Goal: Task Accomplishment & Management: Complete application form

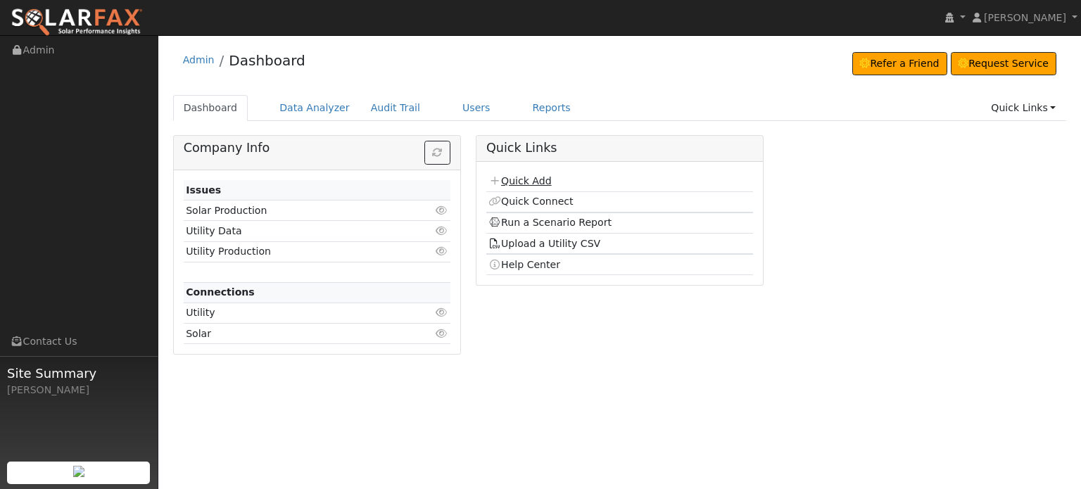
click at [524, 181] on link "Quick Add" at bounding box center [519, 180] width 63 height 11
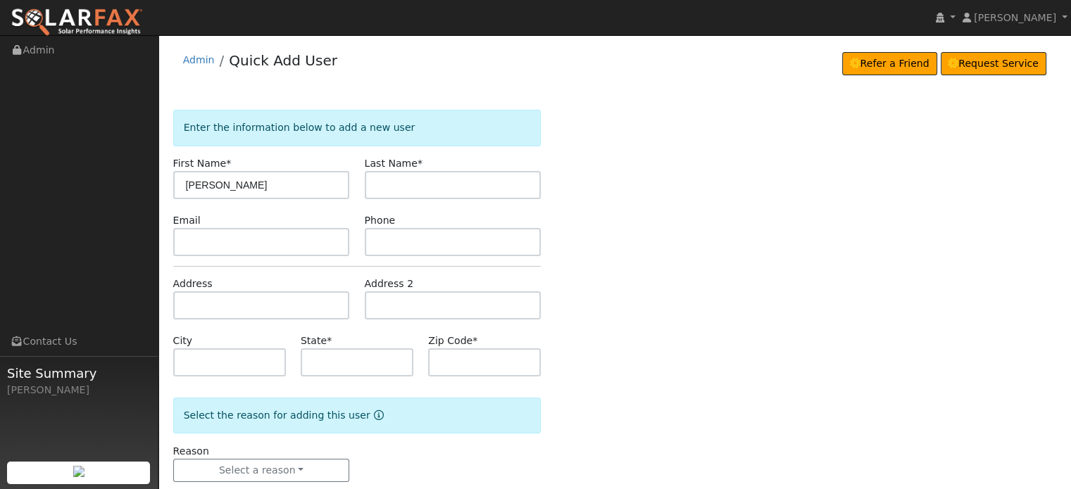
type input "Chris"
type input "Knox"
click at [204, 295] on input "text" at bounding box center [261, 305] width 177 height 28
click at [190, 303] on input "text" at bounding box center [261, 305] width 177 height 28
paste input "20846 Red Dog Road"
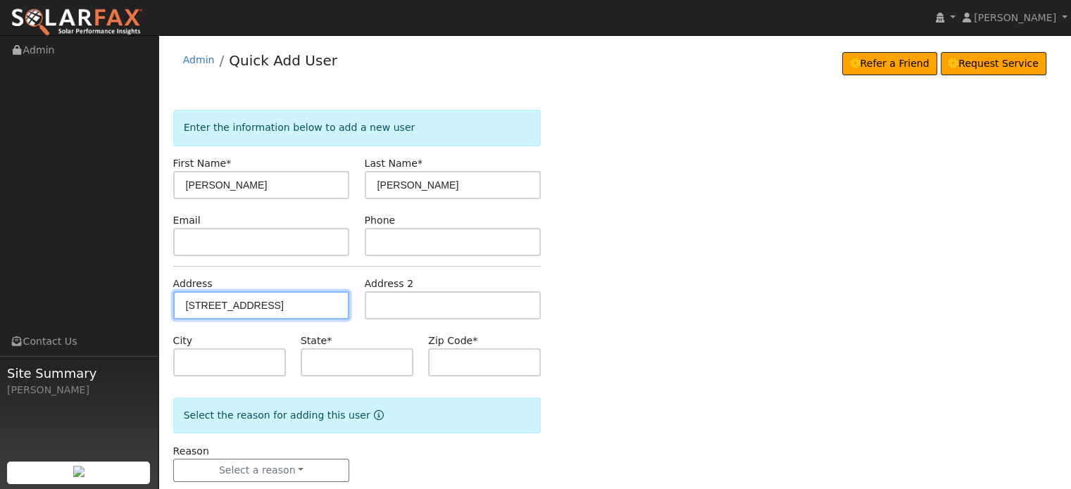
type input "[STREET_ADDRESS]"
type input "Grass Valley"
type input "CA"
type input "95945"
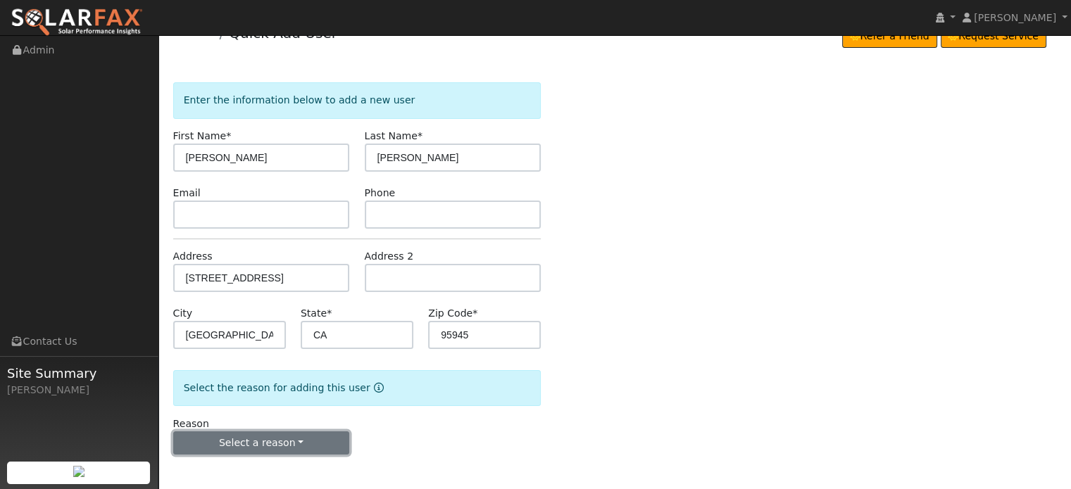
click at [263, 443] on button "Select a reason" at bounding box center [261, 443] width 177 height 24
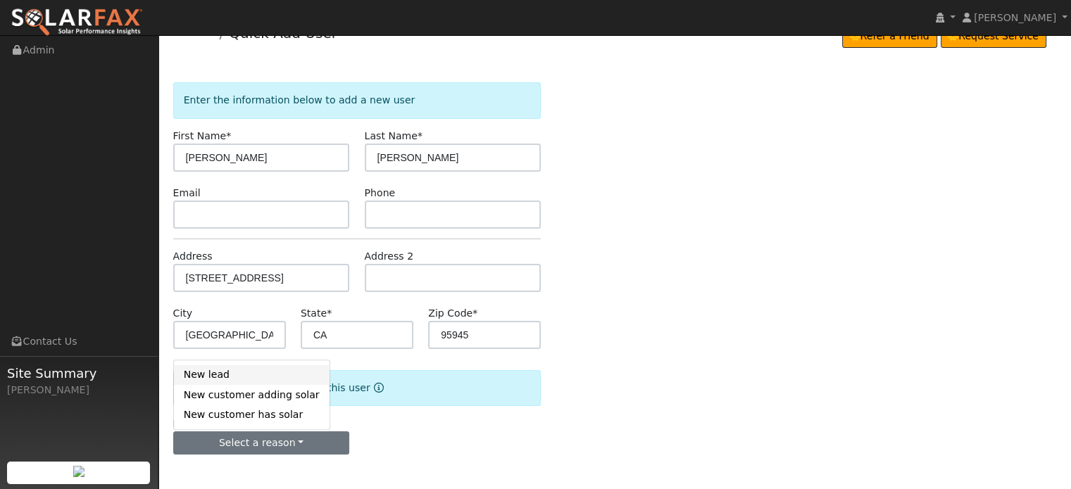
click at [208, 374] on link "New lead" at bounding box center [252, 375] width 156 height 20
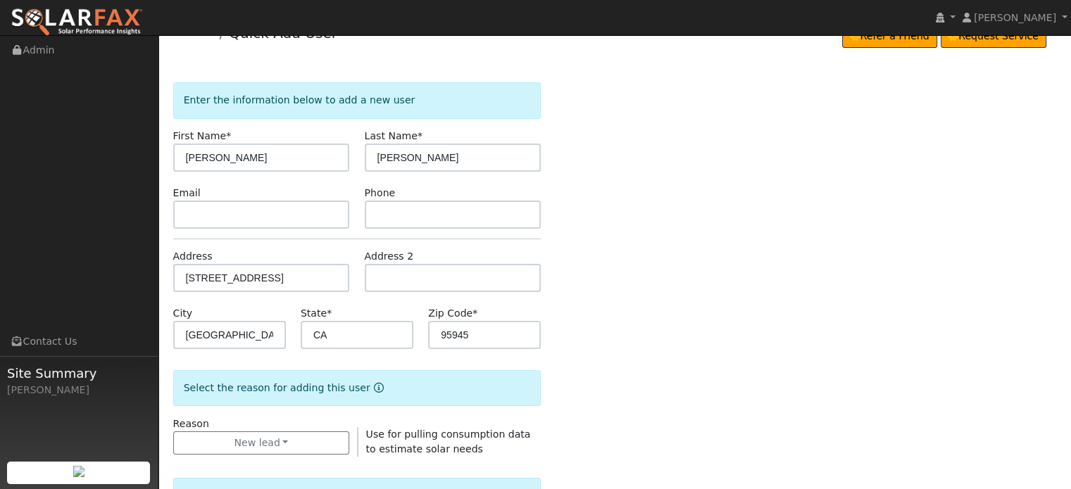
scroll to position [420, 0]
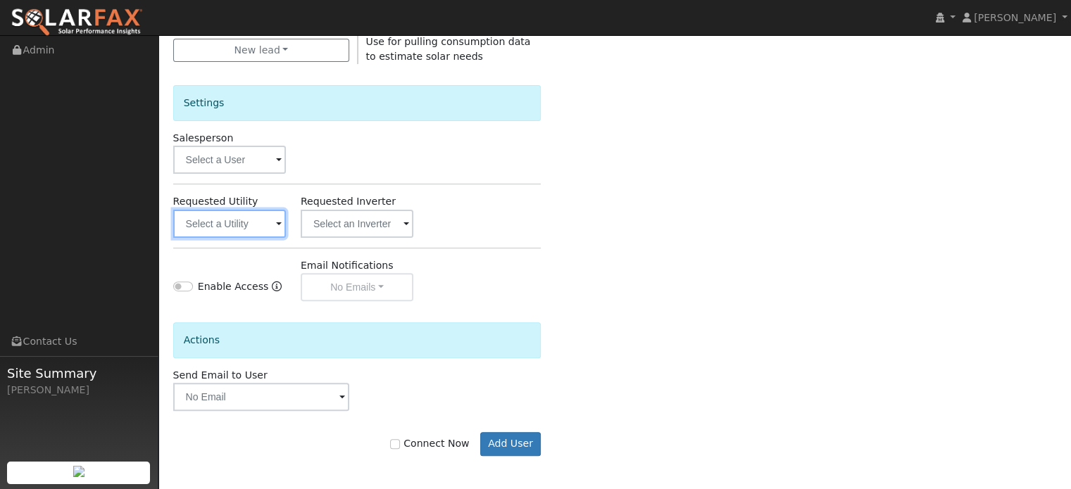
click at [247, 218] on input "text" at bounding box center [229, 224] width 113 height 28
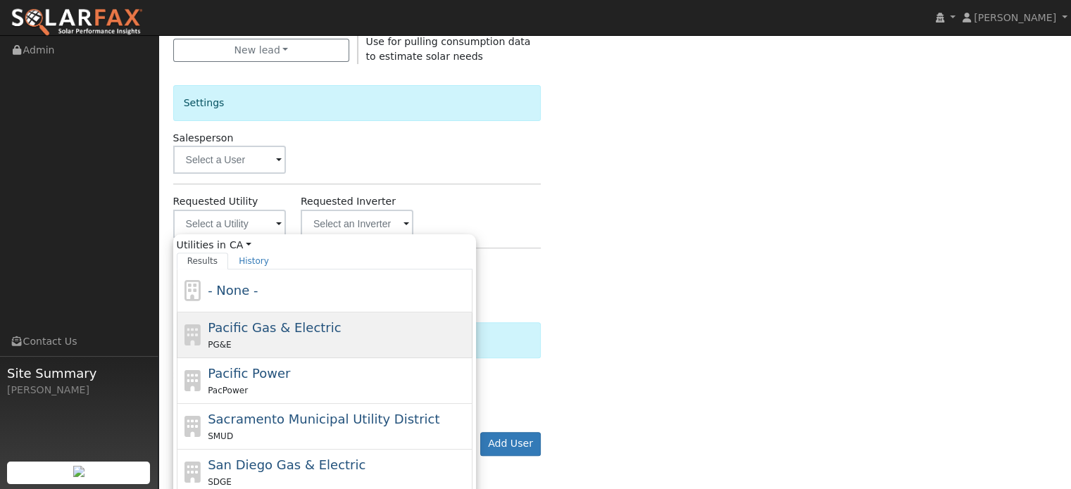
click at [232, 325] on span "Pacific Gas & Electric" at bounding box center [274, 327] width 133 height 15
type input "Pacific Gas & Electric"
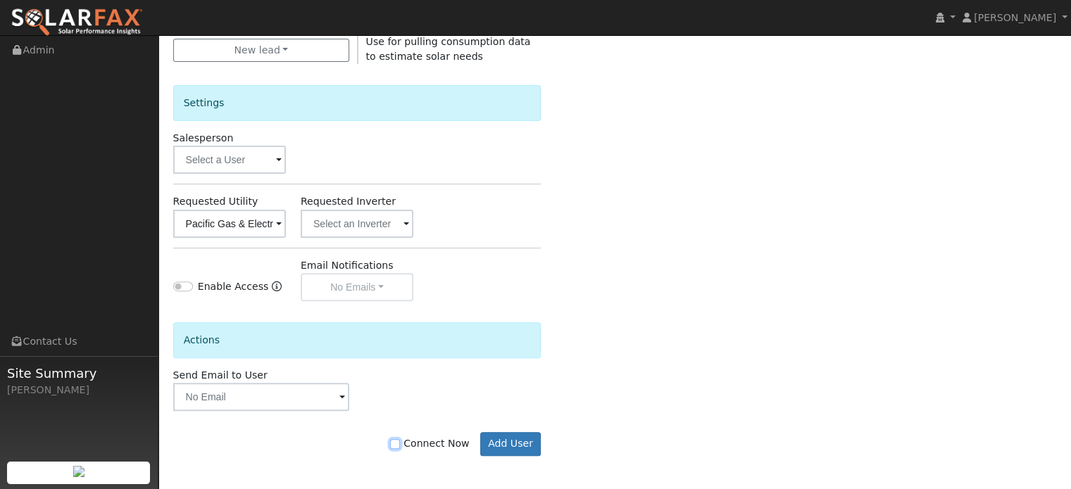
click at [400, 442] on input "Connect Now" at bounding box center [395, 444] width 10 height 10
checkbox input "true"
click at [520, 446] on button "Add User" at bounding box center [510, 444] width 61 height 24
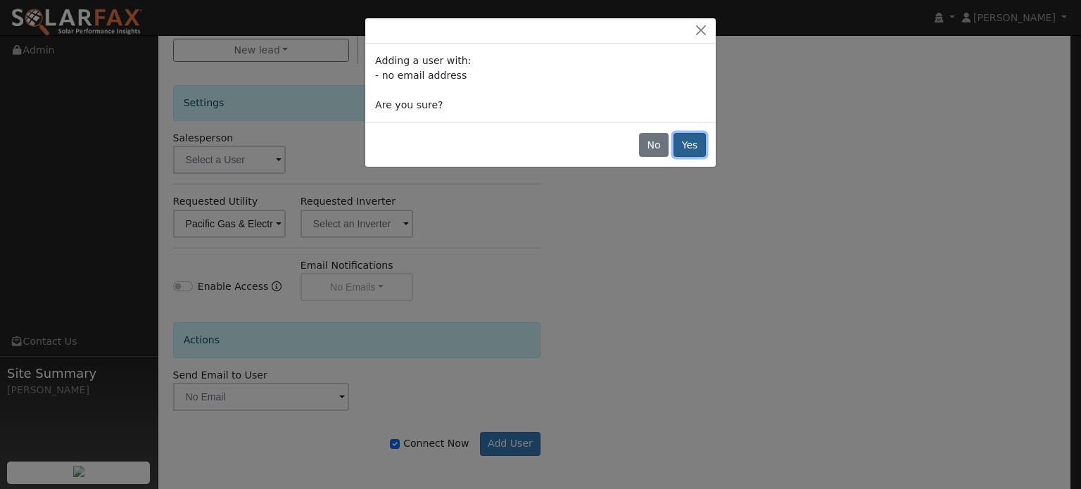
click at [695, 144] on button "Yes" at bounding box center [690, 145] width 32 height 24
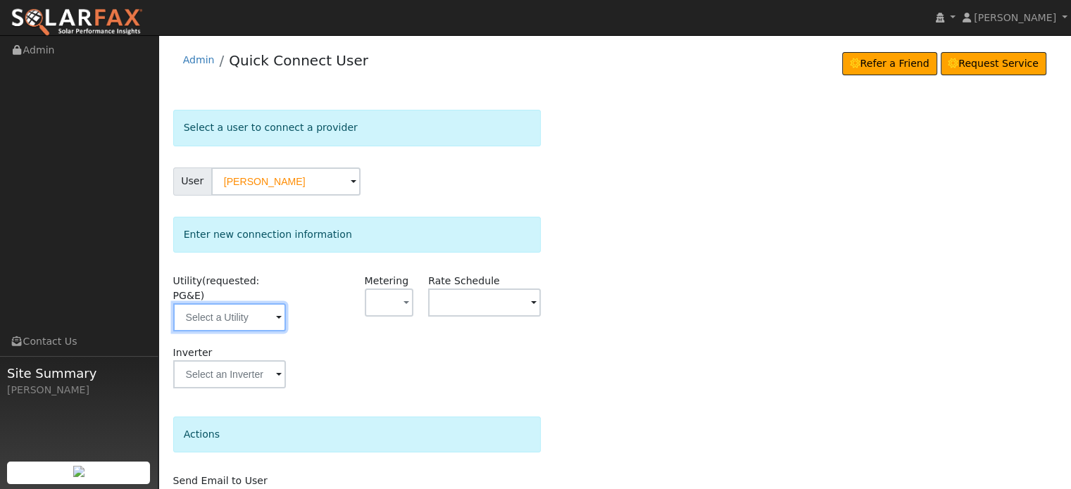
click at [240, 309] on input "text" at bounding box center [229, 317] width 113 height 28
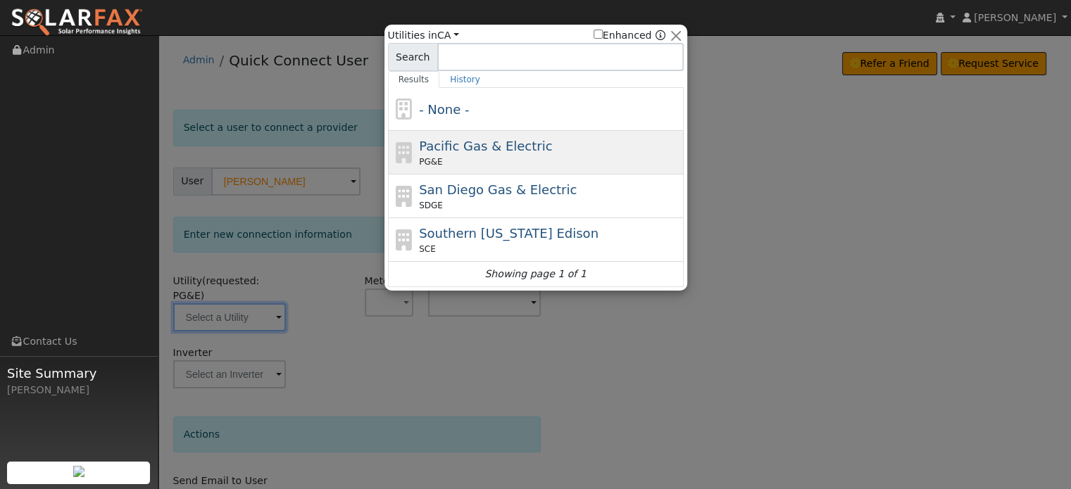
click at [427, 146] on span "Pacific Gas & Electric" at bounding box center [485, 146] width 133 height 15
type input "PG&E"
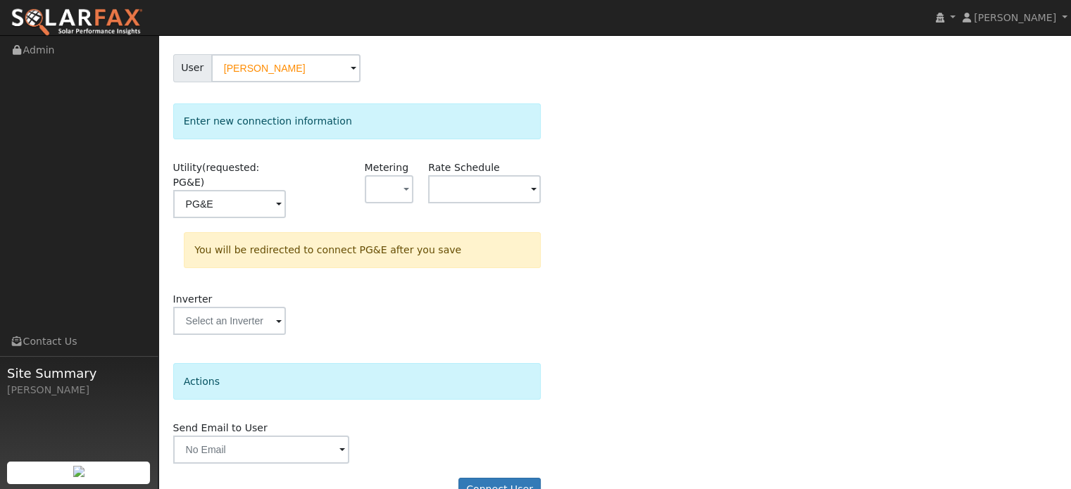
scroll to position [130, 0]
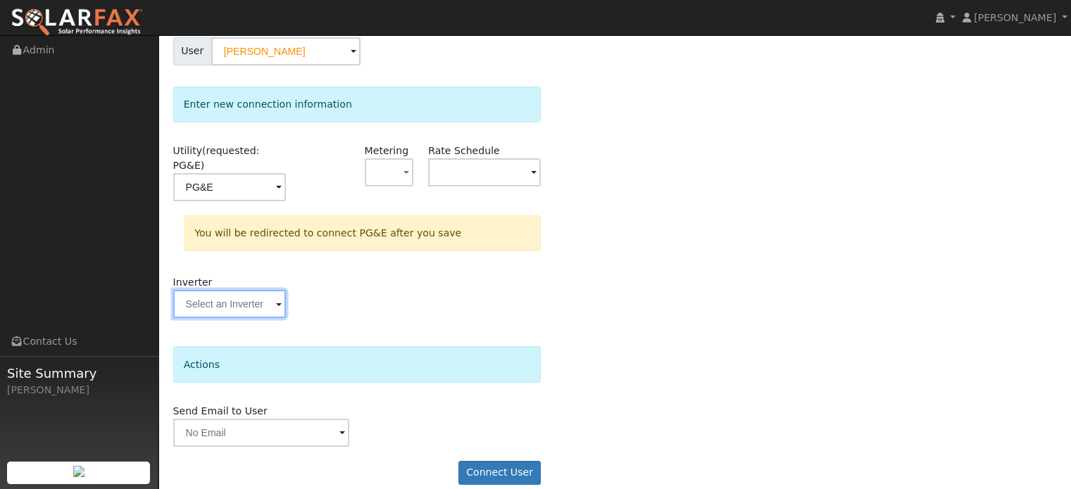
click at [244, 291] on input "text" at bounding box center [229, 304] width 113 height 28
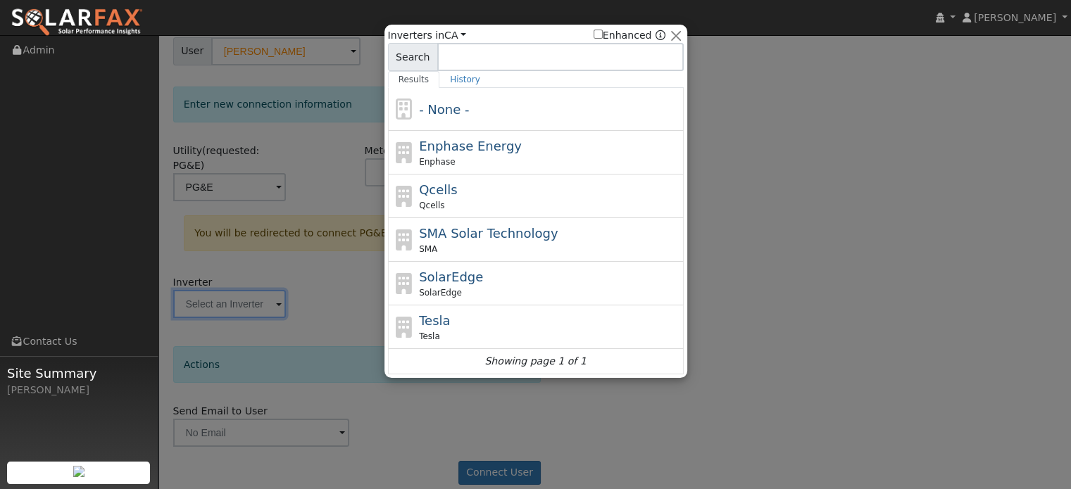
click at [239, 286] on div at bounding box center [535, 244] width 1071 height 489
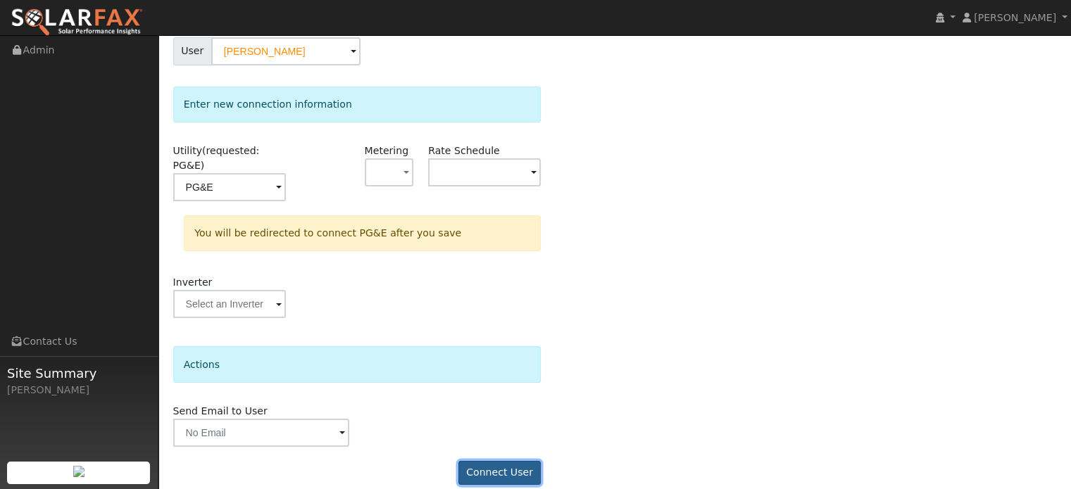
click at [512, 461] on button "Connect User" at bounding box center [499, 473] width 83 height 24
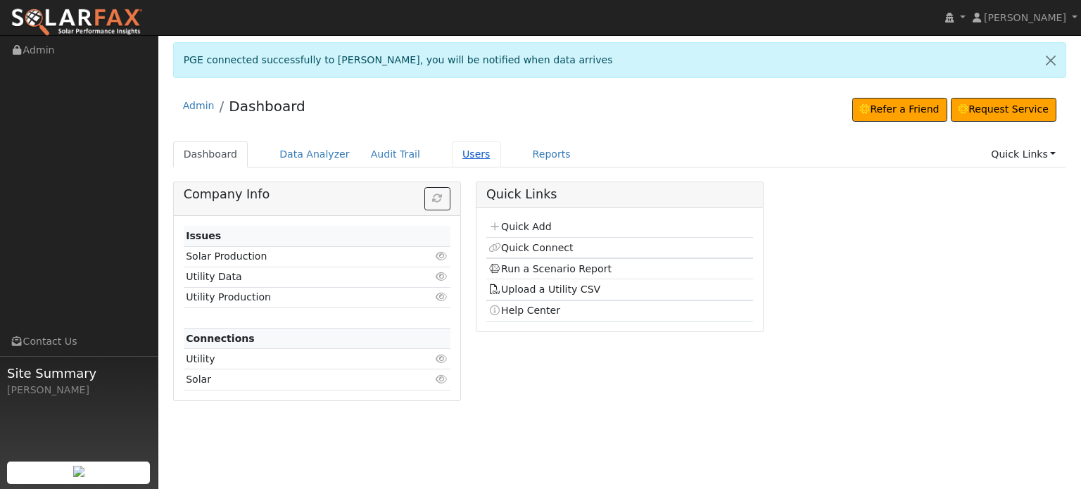
click at [452, 153] on link "Users" at bounding box center [476, 154] width 49 height 26
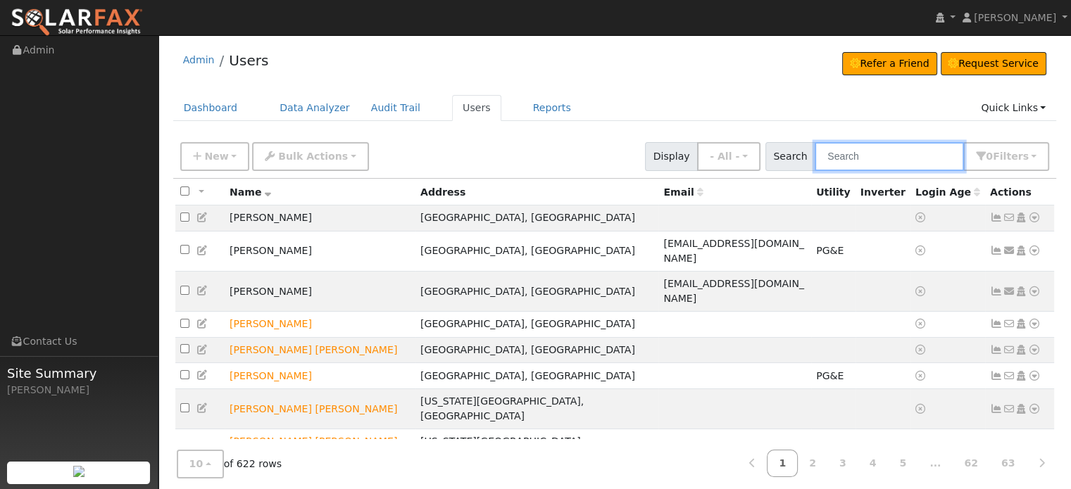
click at [878, 152] on input "text" at bounding box center [888, 156] width 149 height 29
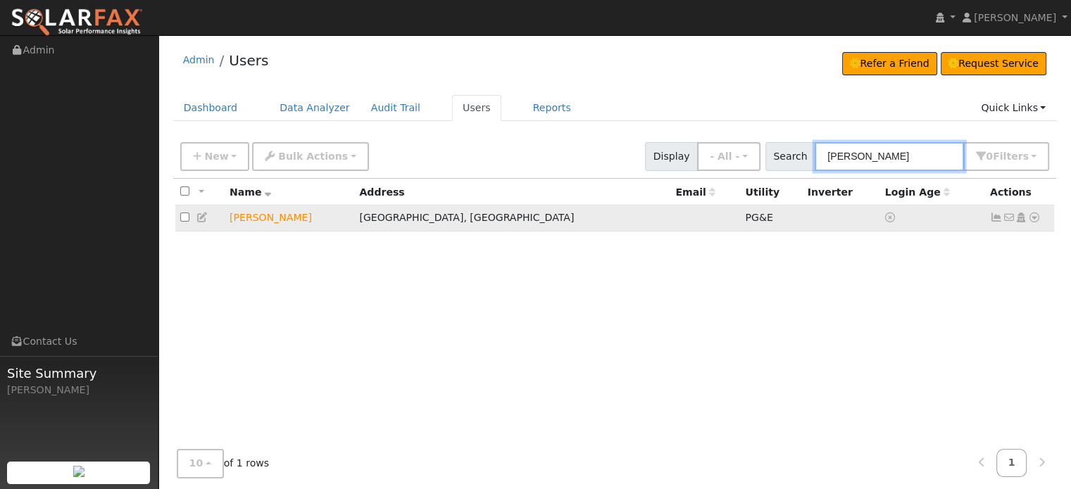
type input "[PERSON_NAME]"
click at [994, 219] on icon at bounding box center [996, 218] width 13 height 10
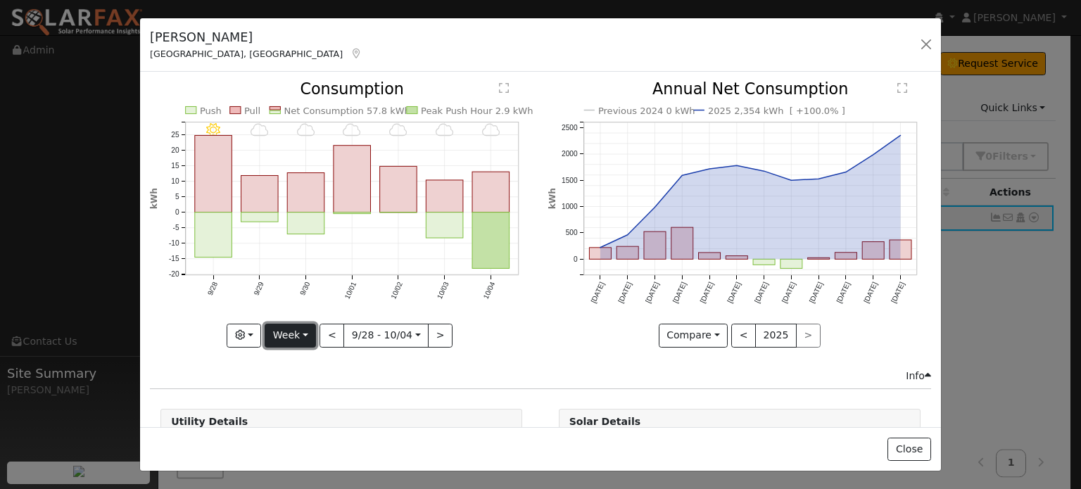
click at [306, 333] on button "Week" at bounding box center [290, 336] width 51 height 24
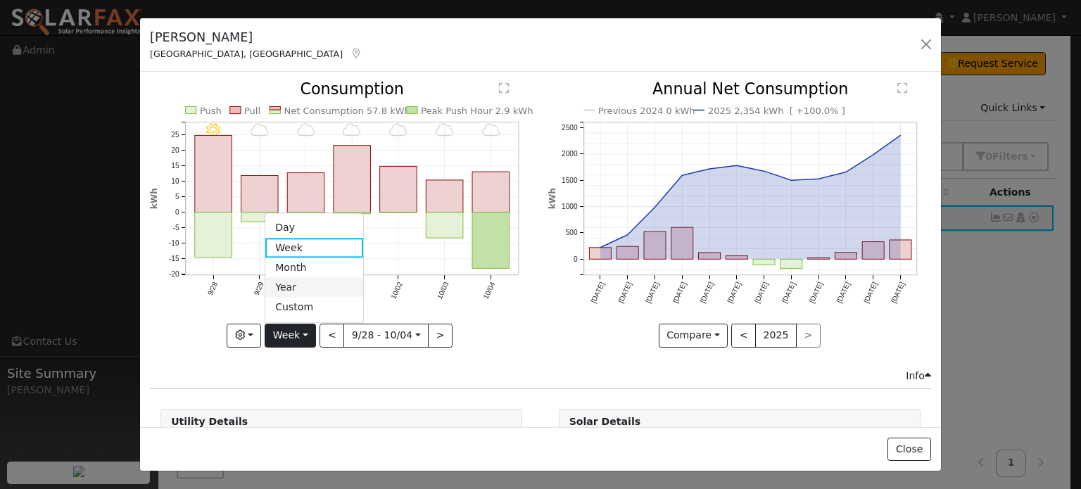
click at [288, 284] on link "Year" at bounding box center [314, 288] width 98 height 20
type input "[DATE]"
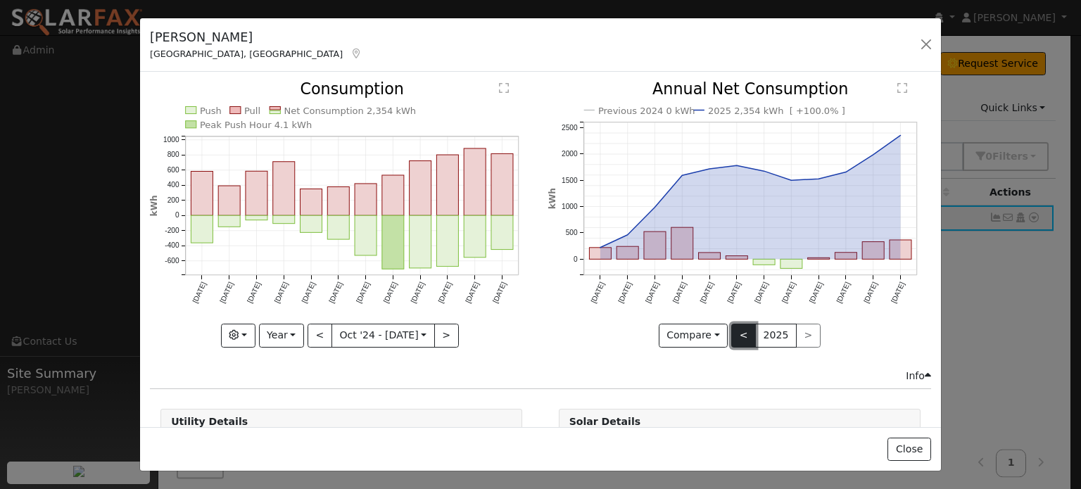
click at [737, 337] on button "<" at bounding box center [743, 336] width 25 height 24
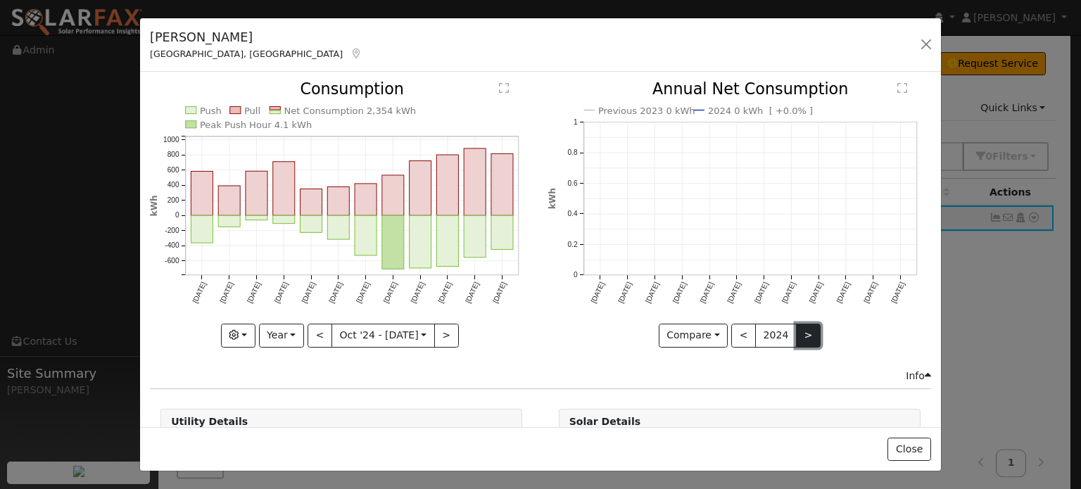
click at [796, 330] on button ">" at bounding box center [808, 336] width 25 height 24
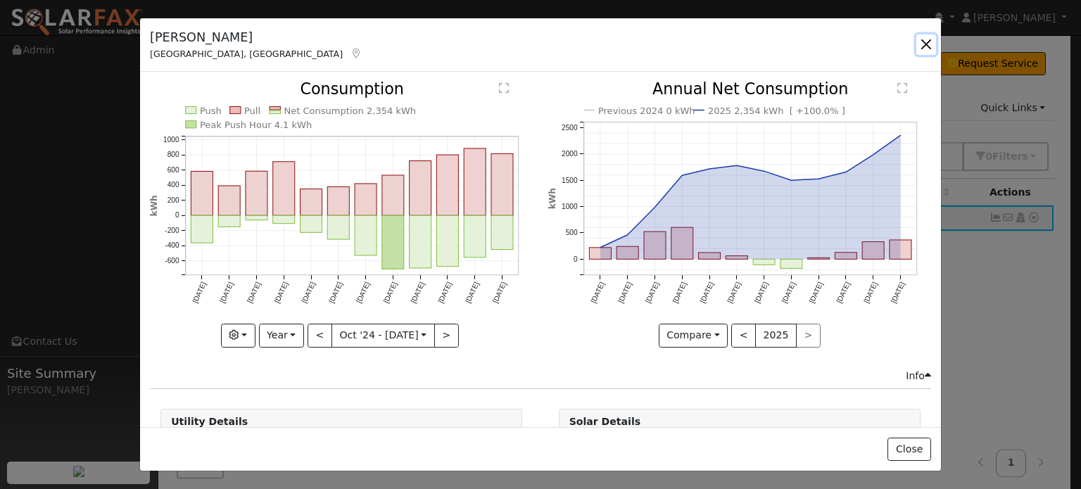
click at [931, 45] on button "button" at bounding box center [926, 44] width 20 height 20
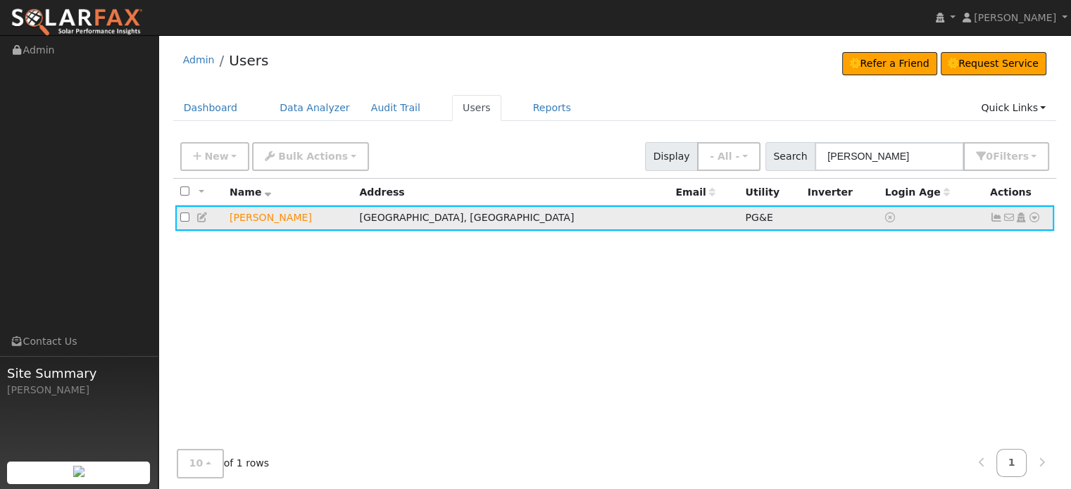
click at [1034, 217] on icon at bounding box center [1034, 218] width 13 height 10
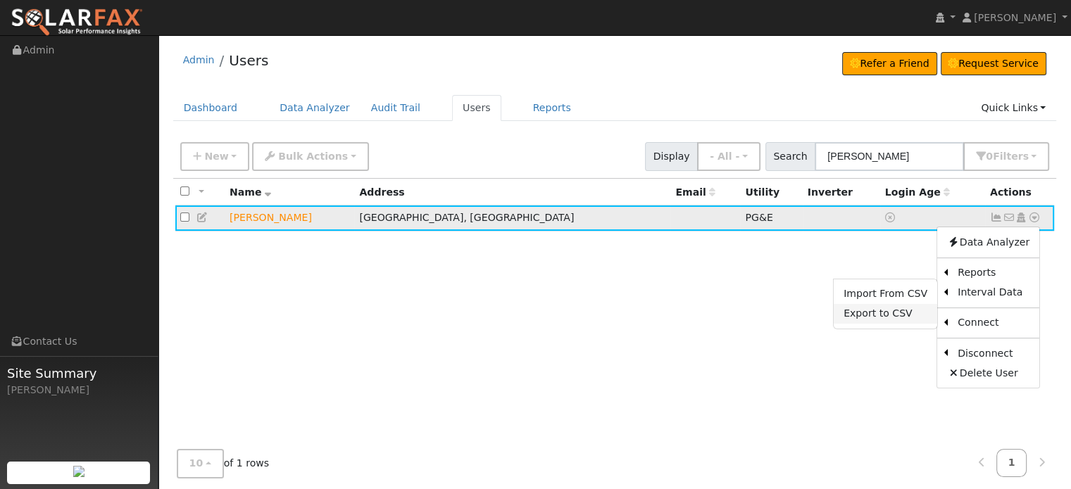
click at [861, 317] on link "Export to CSV" at bounding box center [884, 314] width 103 height 20
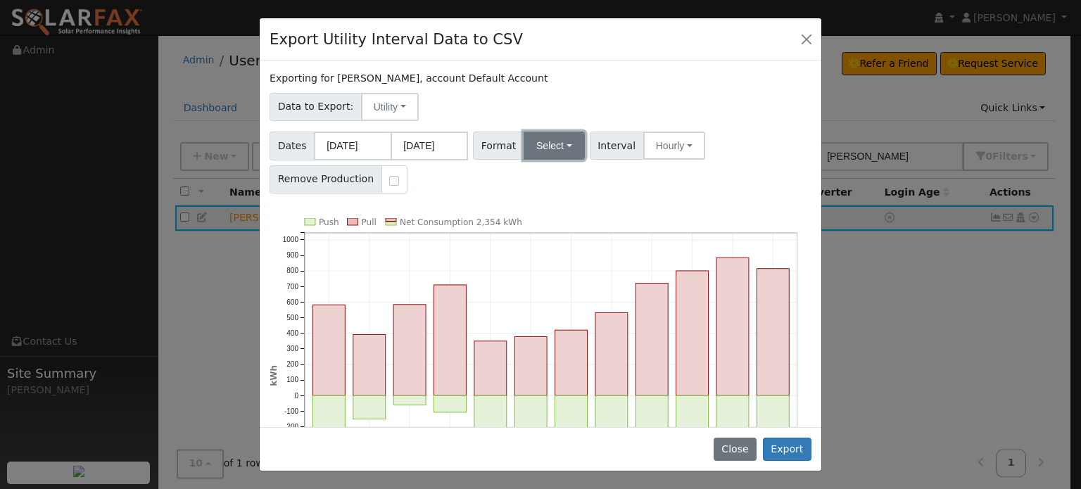
click at [558, 142] on button "Select" at bounding box center [554, 146] width 61 height 28
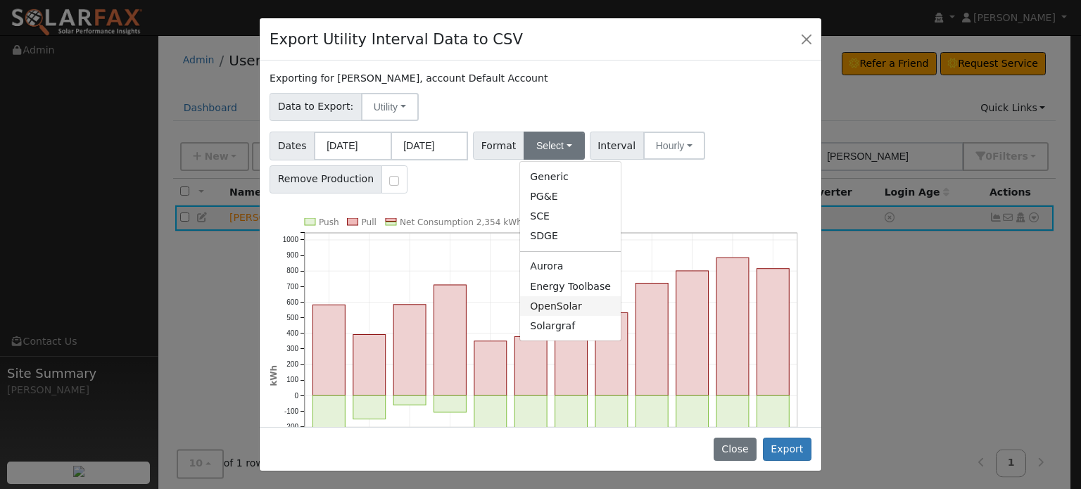
click at [545, 307] on link "OpenSolar" at bounding box center [570, 306] width 101 height 20
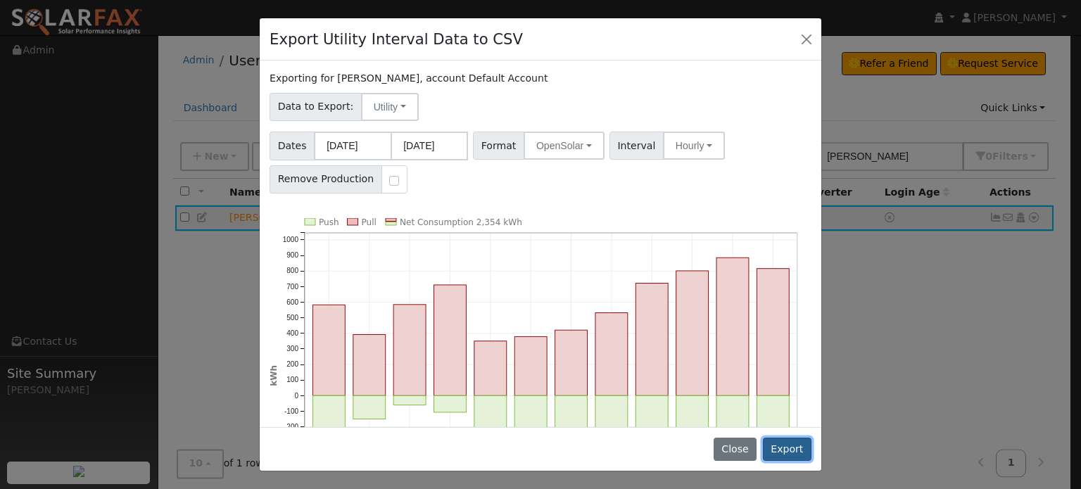
click at [790, 447] on button "Export" at bounding box center [787, 450] width 49 height 24
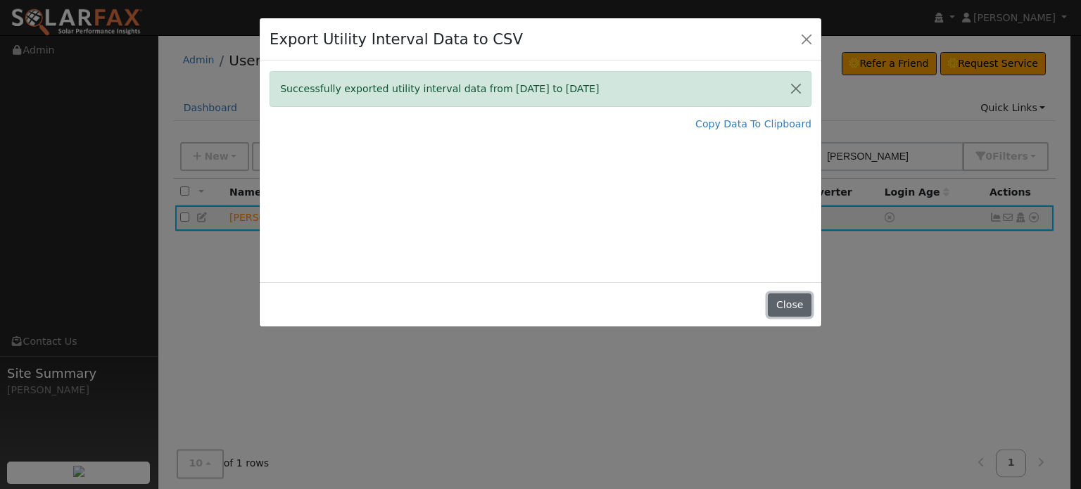
drag, startPoint x: 790, startPoint y: 301, endPoint x: 760, endPoint y: 301, distance: 29.6
click at [790, 301] on button "Close" at bounding box center [789, 305] width 43 height 24
